Goal: Task Accomplishment & Management: Use online tool/utility

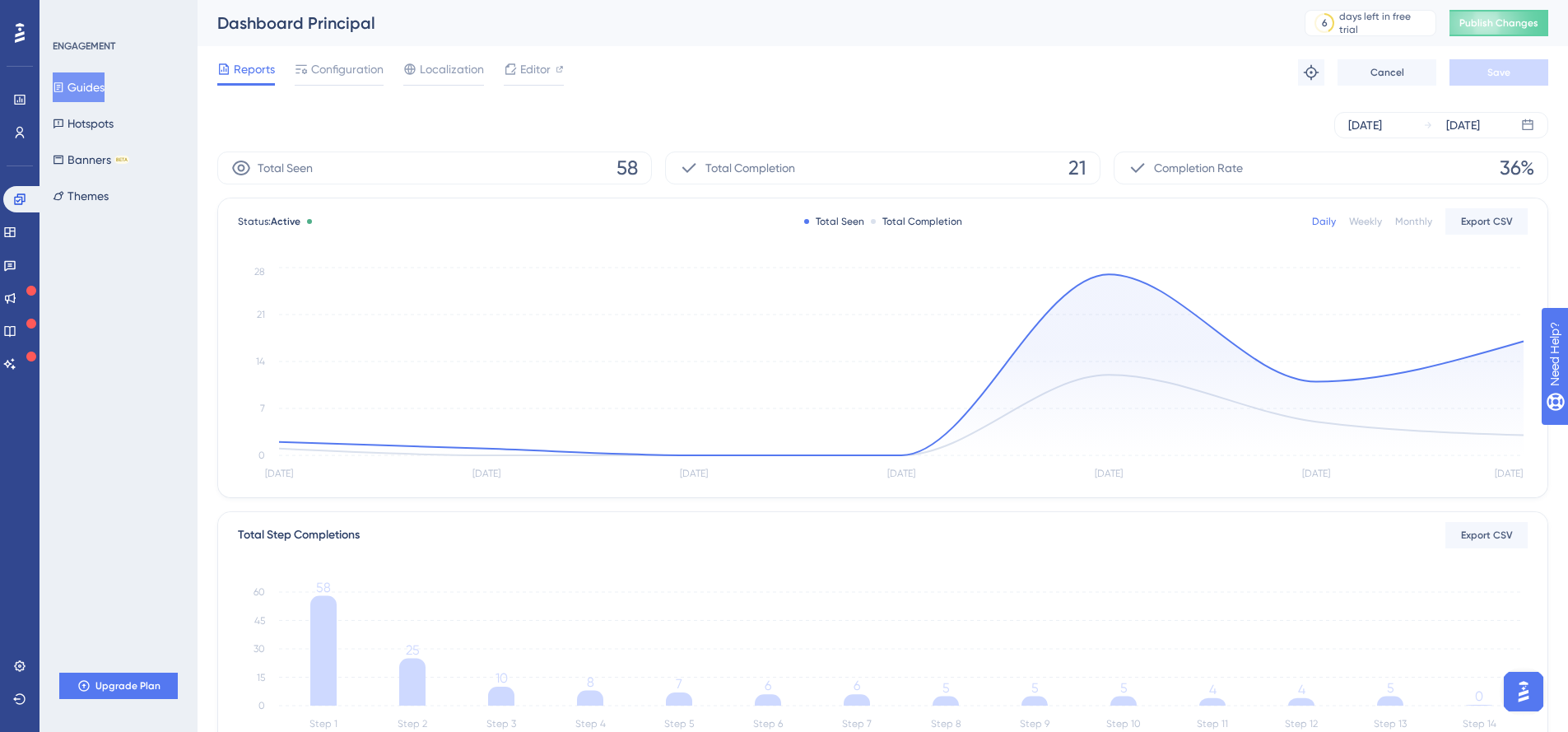
click at [1497, 28] on span "Publish Changes" at bounding box center [1499, 23] width 79 height 13
click at [95, 92] on button "Guides" at bounding box center [78, 87] width 52 height 29
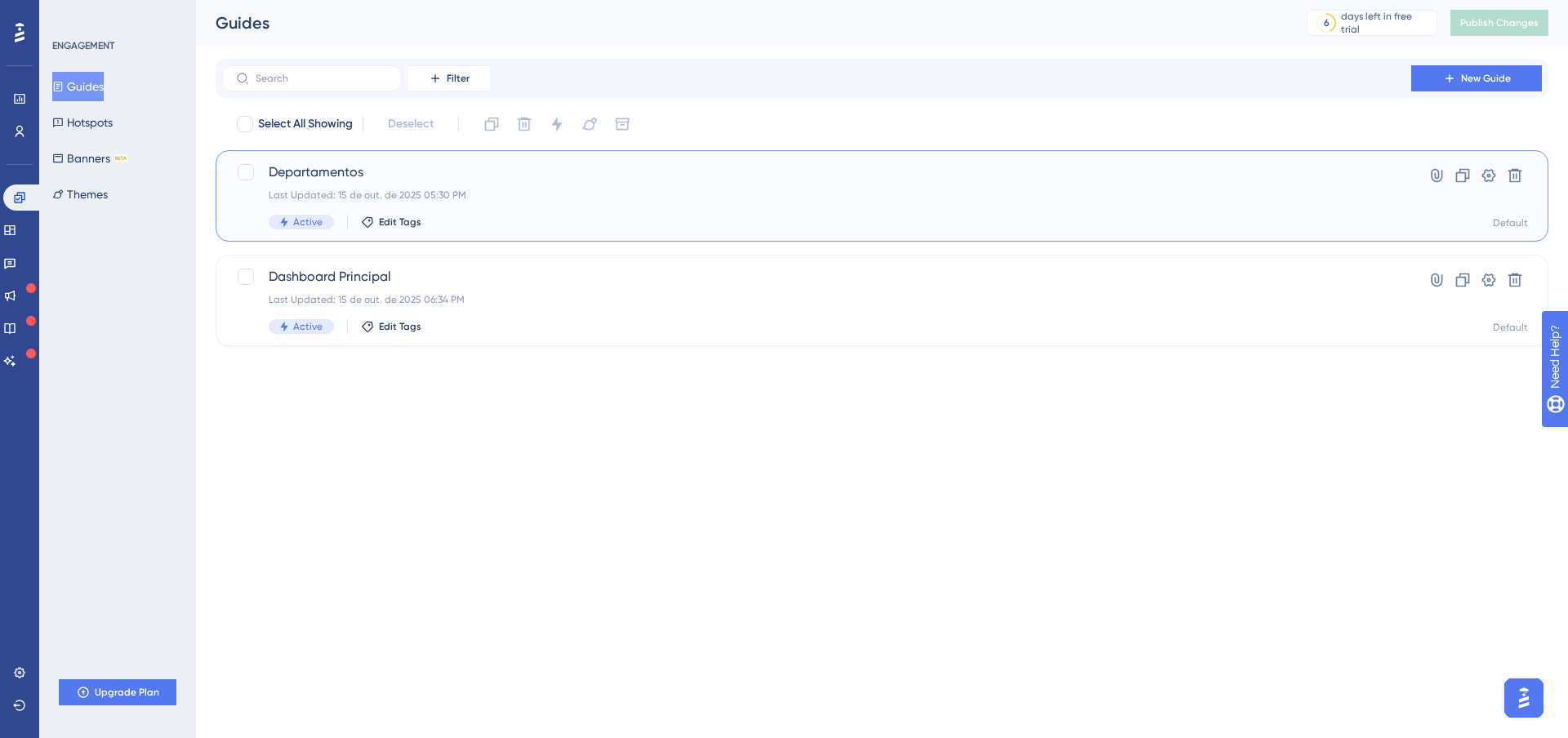
click at [319, 175] on span "Departamentos" at bounding box center [817, 173] width 1096 height 20
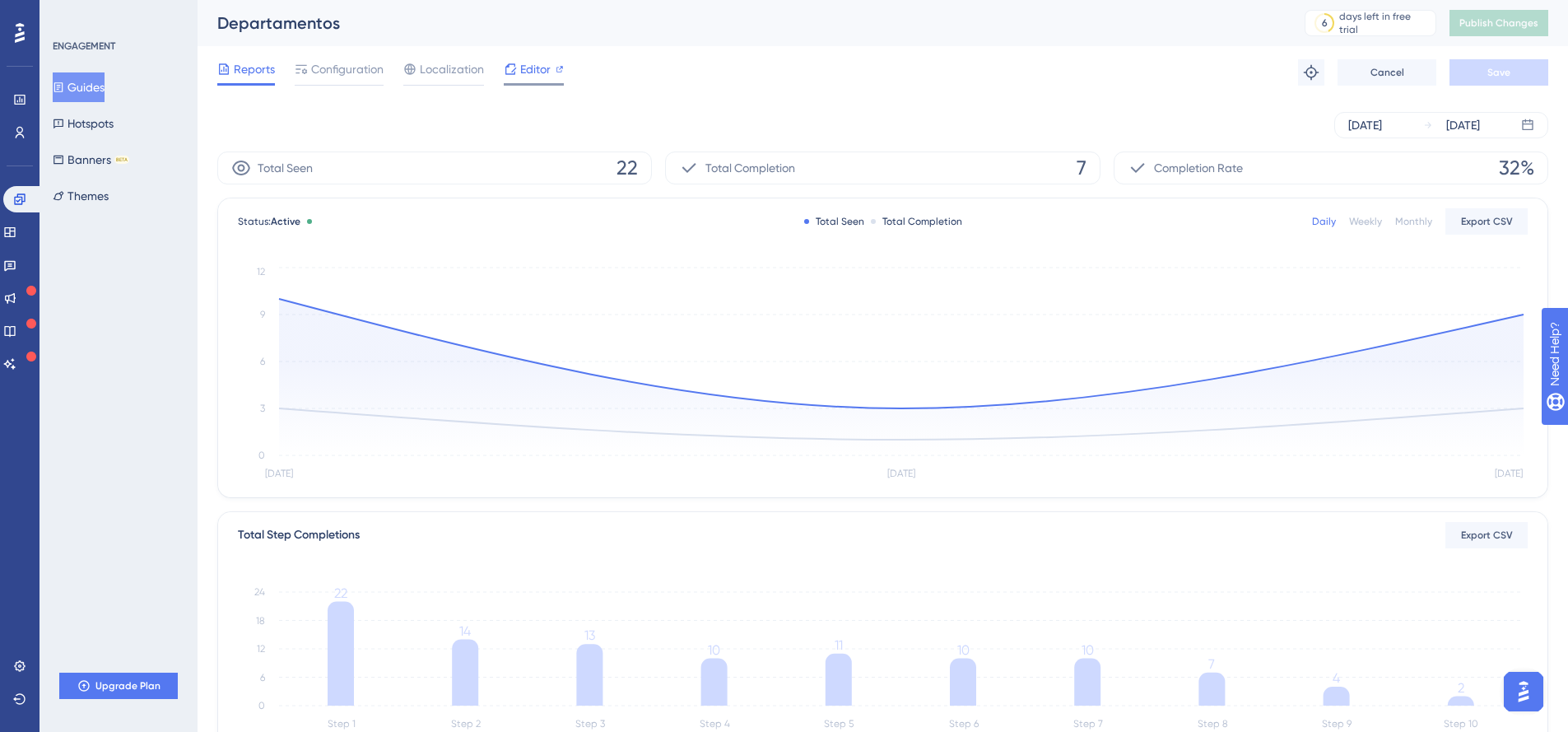
click at [525, 69] on span "Editor" at bounding box center [535, 70] width 30 height 20
click at [1521, 25] on span "Publish Changes" at bounding box center [1499, 23] width 79 height 13
